Goal: Use online tool/utility: Use online tool/utility

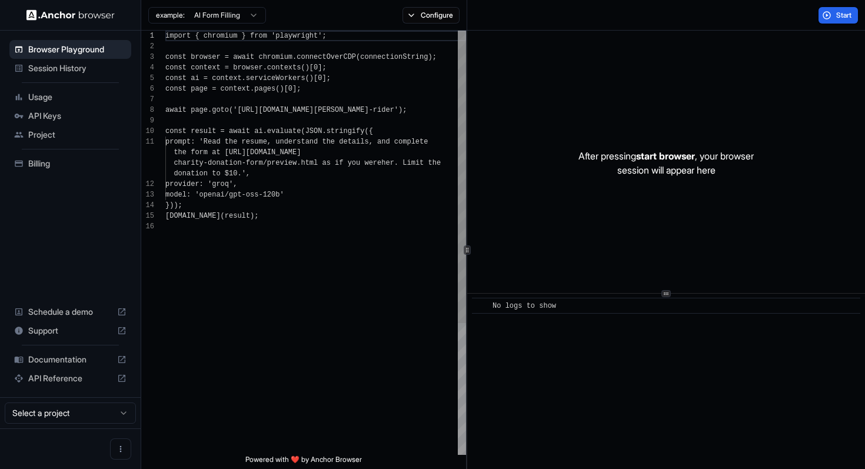
scroll to position [106, 0]
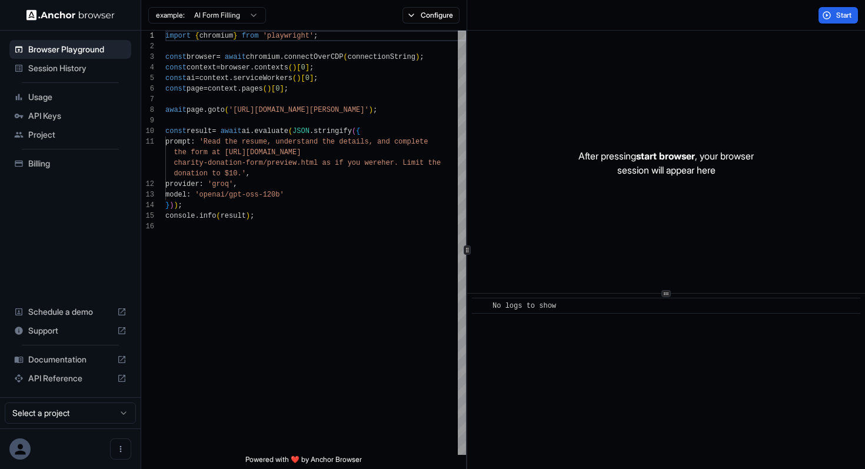
click at [603, 19] on div "Start" at bounding box center [666, 15] width 398 height 31
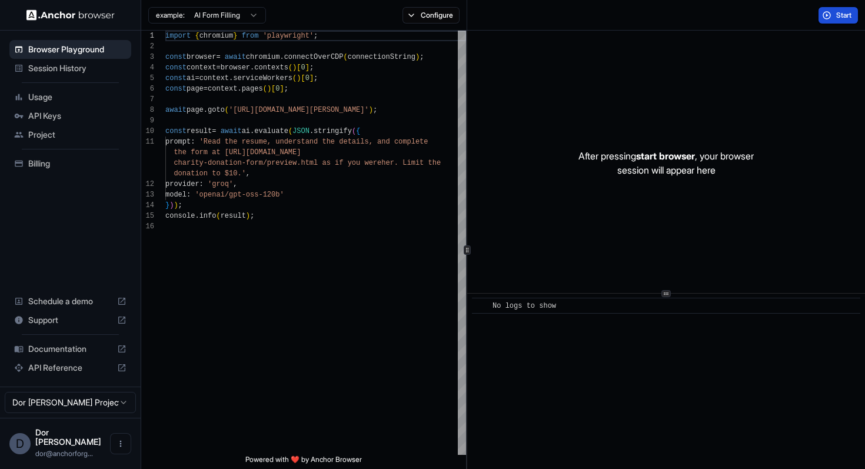
click at [836, 14] on span "Start" at bounding box center [844, 15] width 16 height 9
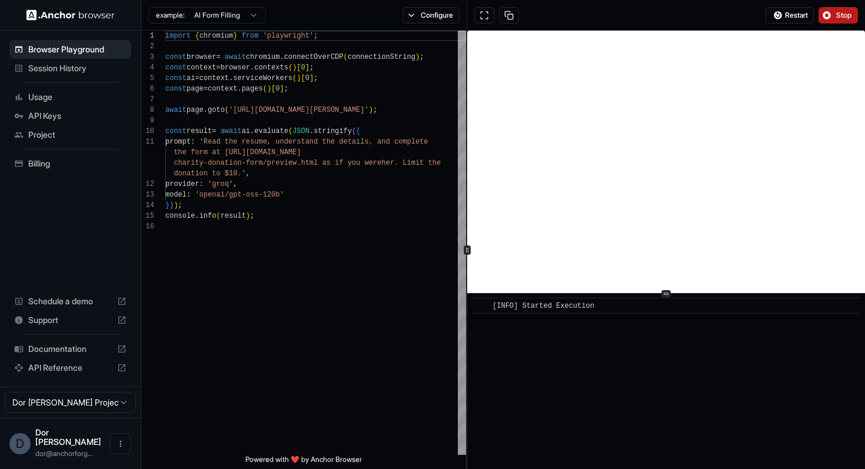
click at [698, 16] on div "Restart Stop" at bounding box center [666, 15] width 398 height 31
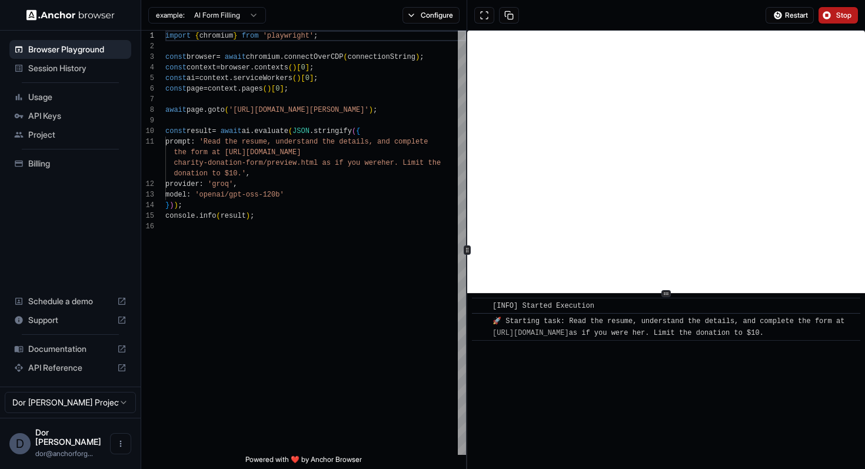
click at [845, 14] on span "Stop" at bounding box center [844, 15] width 16 height 9
